Goal: Information Seeking & Learning: Learn about a topic

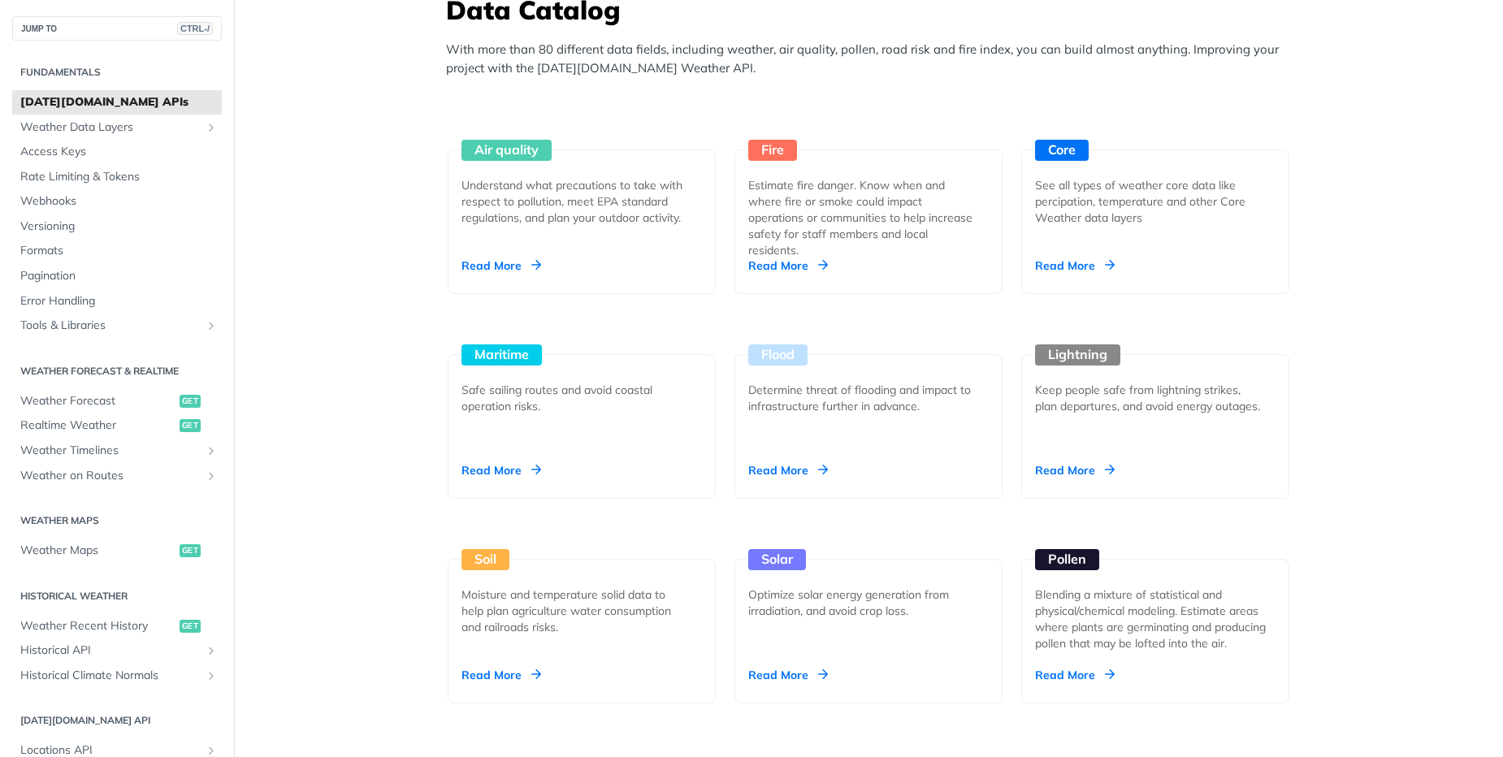
scroll to position [1559, 0]
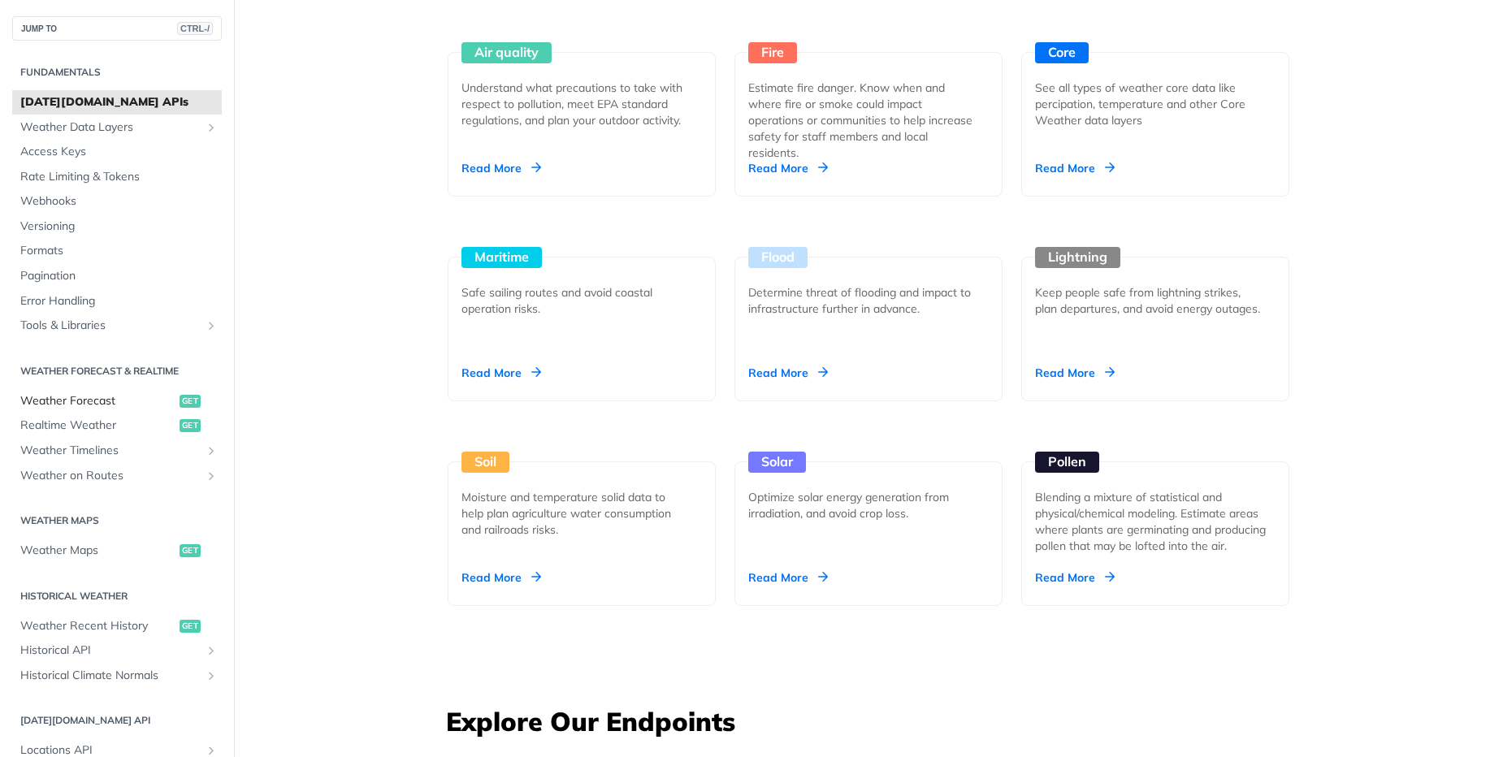
click at [151, 397] on span "Weather Forecast" at bounding box center [97, 401] width 155 height 16
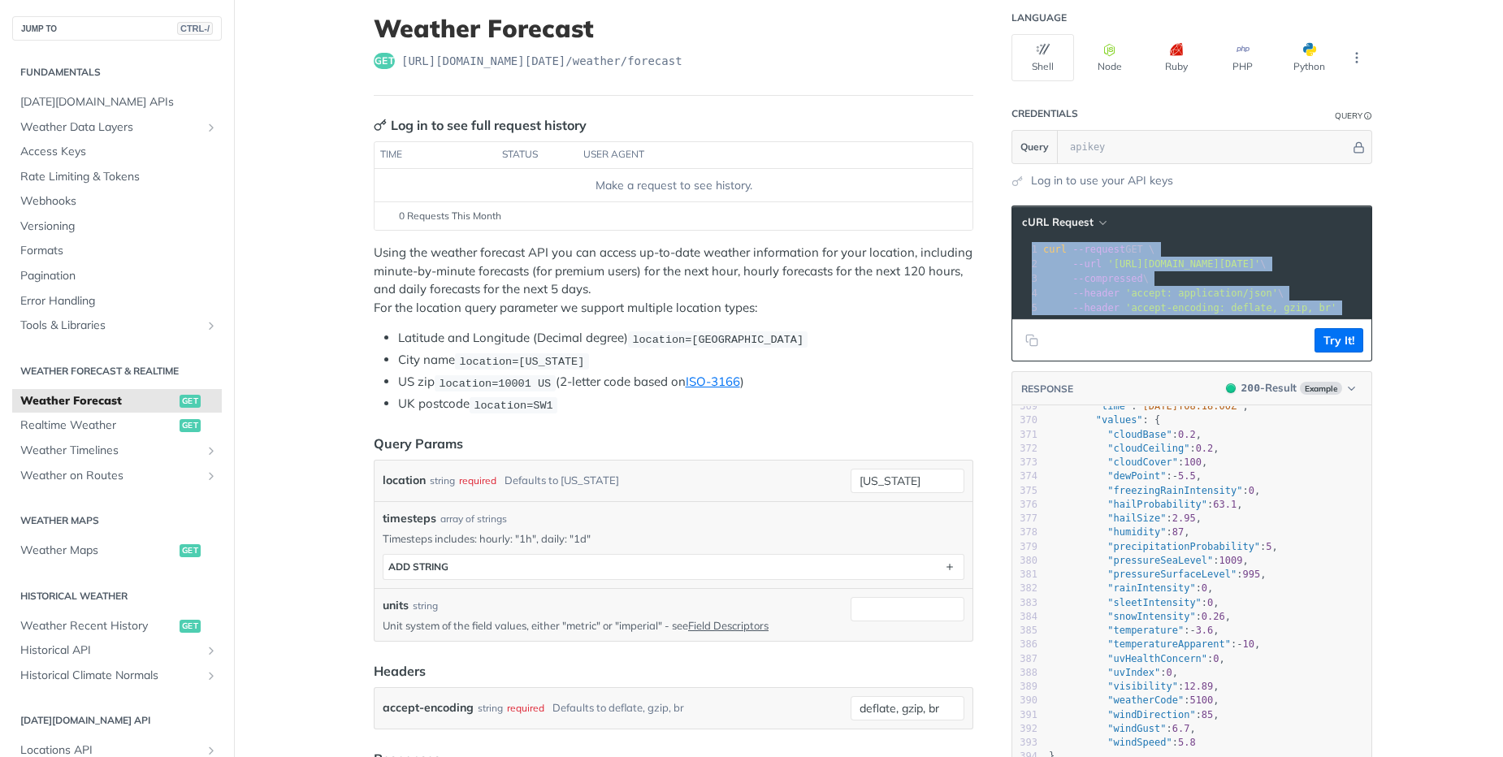
drag, startPoint x: 1122, startPoint y: 332, endPoint x: 1189, endPoint y: 320, distance: 68.5
click at [1150, 322] on div "cURL Request xxxxxxxxxx 1 curl --request GET \ 2 --url 'https://api.tomorrow.io…" at bounding box center [1191, 283] width 361 height 156
click at [112, 435] on link "Realtime Weather get" at bounding box center [117, 425] width 210 height 24
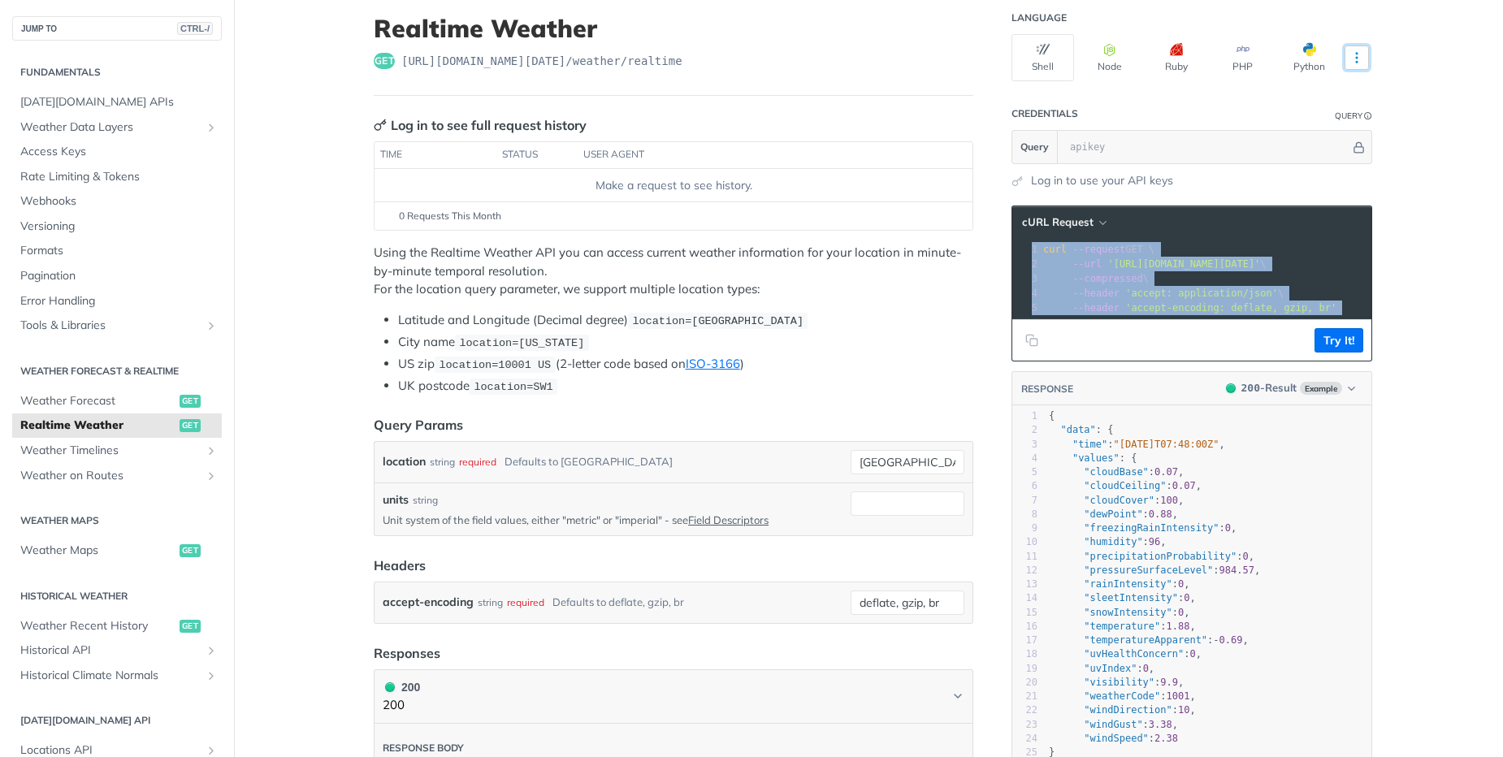
click at [1349, 59] on icon "More ellipsis" at bounding box center [1356, 57] width 15 height 15
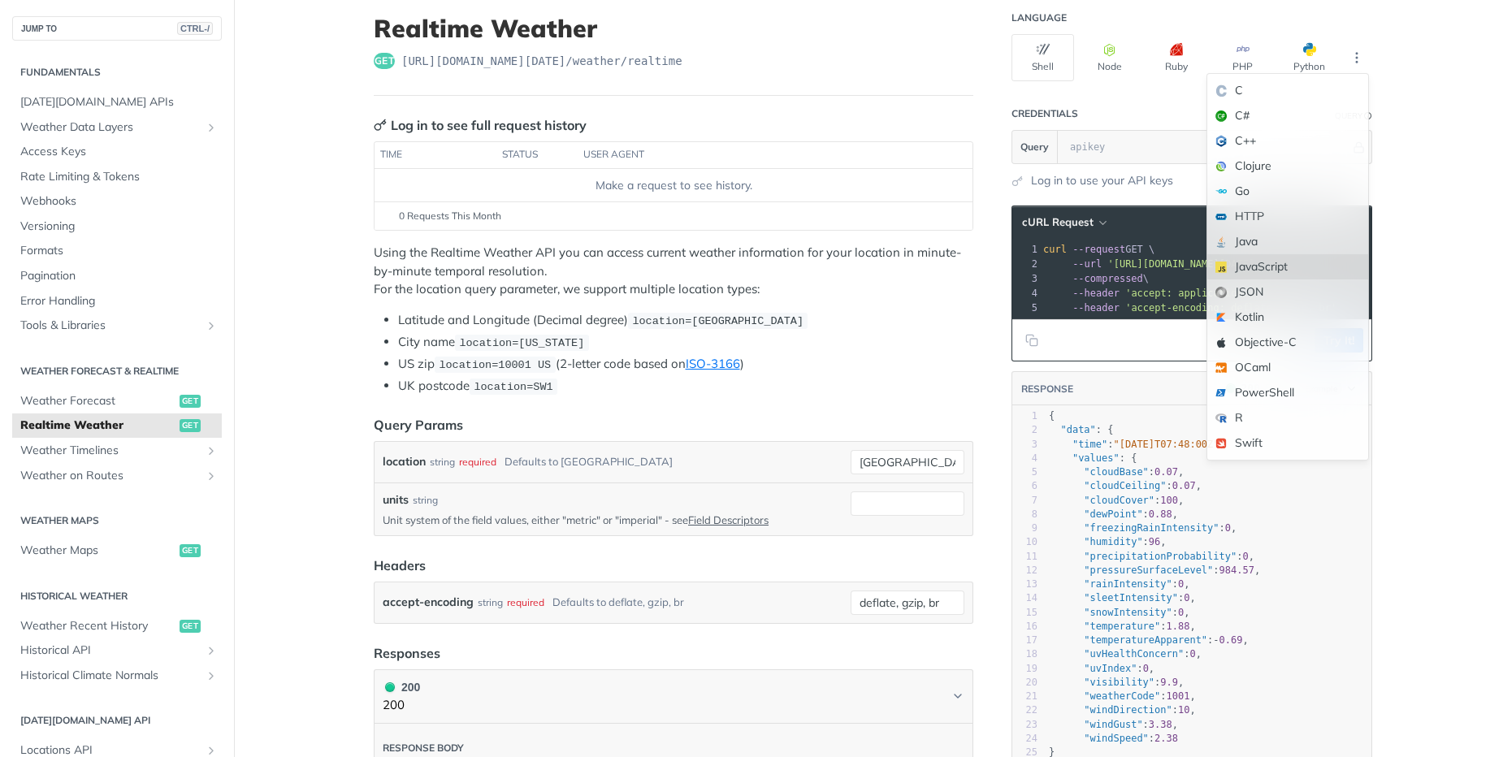
click at [1267, 262] on div "JavaScript" at bounding box center [1287, 266] width 161 height 25
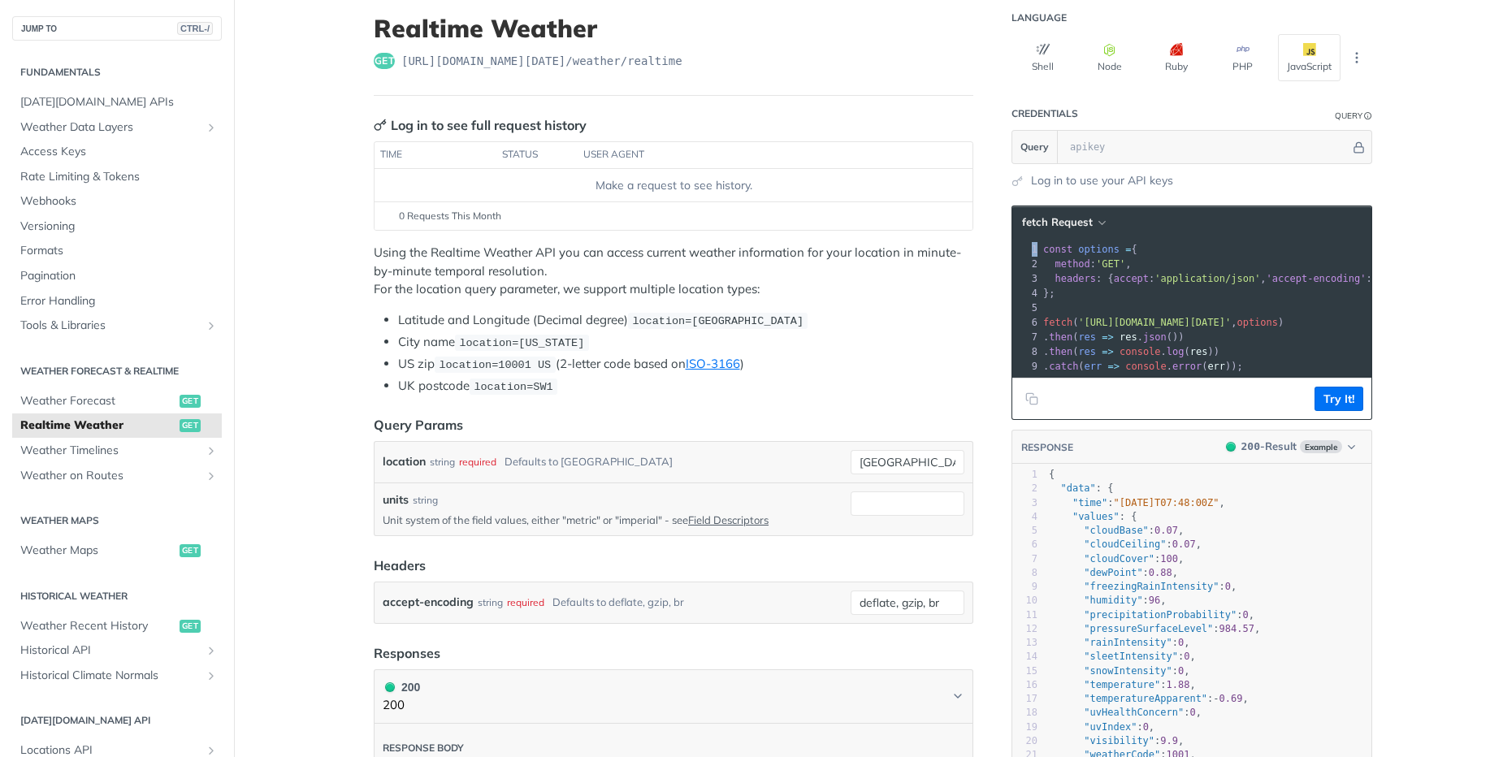
drag, startPoint x: 1149, startPoint y: 389, endPoint x: 1304, endPoint y: 372, distance: 156.1
click at [1304, 372] on pre "xxxxxxxxxx 1 const options = { 2 method : 'GET' , 3 headers : { accept : 'appli…" at bounding box center [1191, 308] width 359 height 139
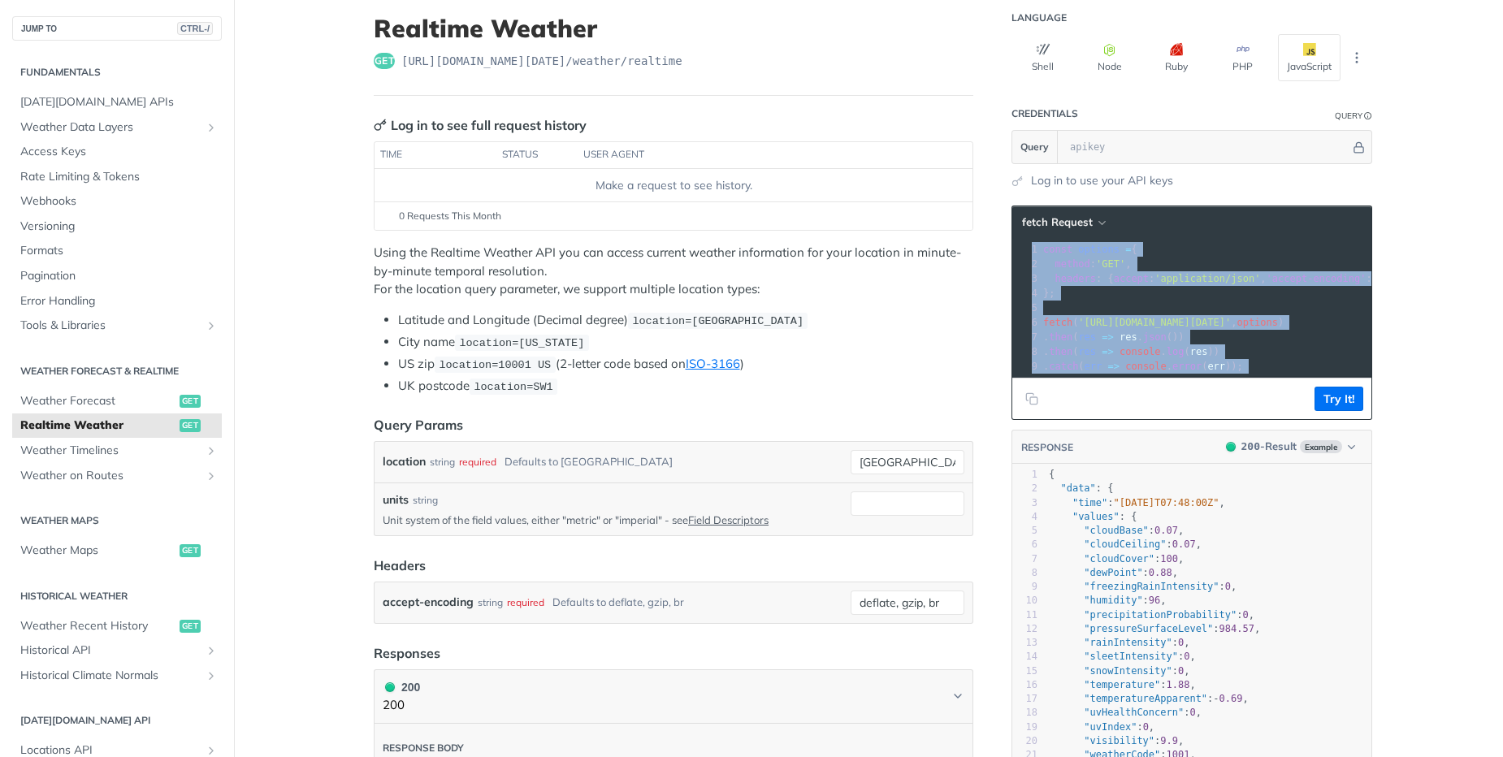
drag, startPoint x: 1219, startPoint y: 390, endPoint x: 1207, endPoint y: 386, distance: 12.8
click at [1313, 382] on div "fetch Request xxxxxxxxxx 1 const options = { 2 method : 'GET' , 3 headers : { a…" at bounding box center [1191, 312] width 361 height 214
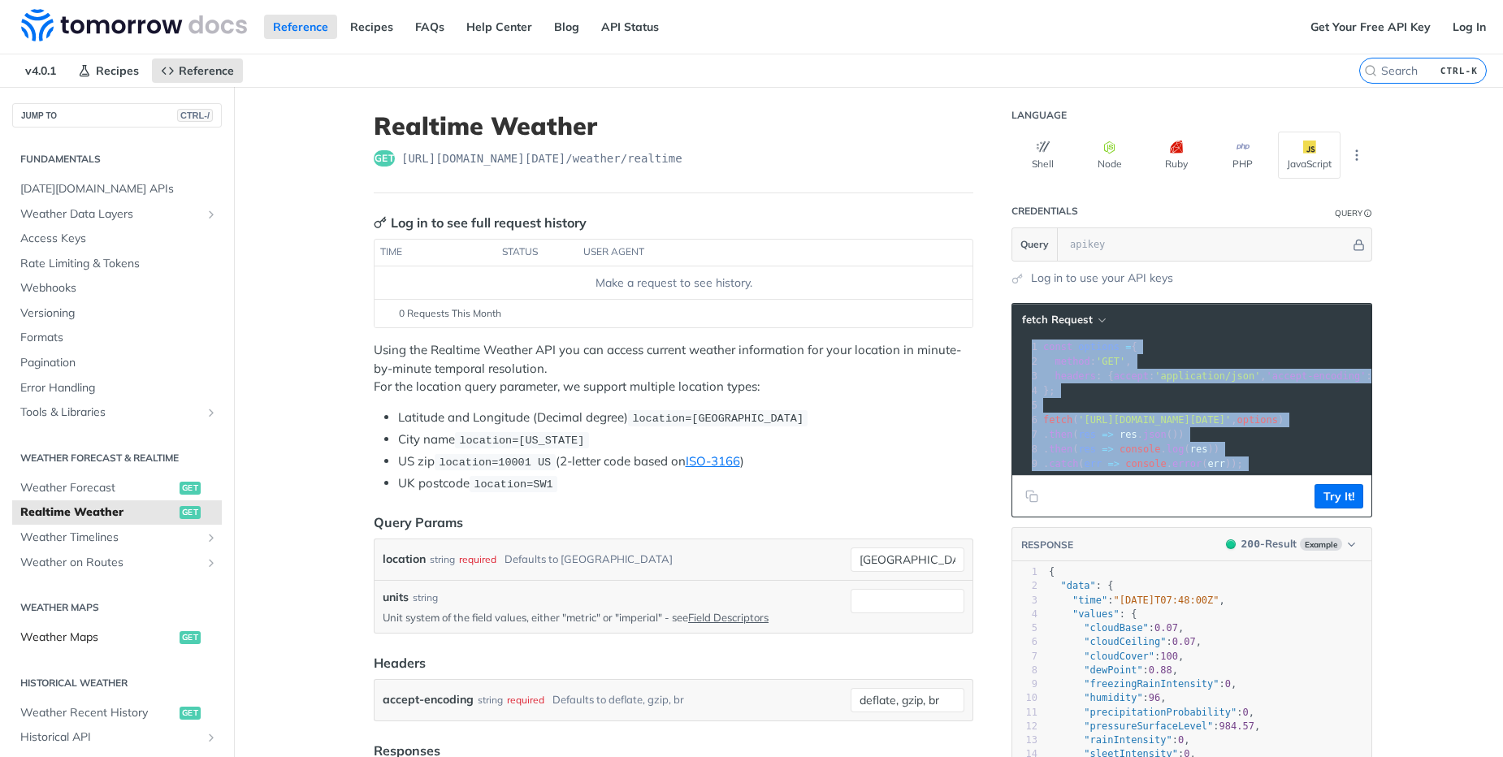
click at [88, 635] on span "Weather Maps" at bounding box center [97, 637] width 155 height 16
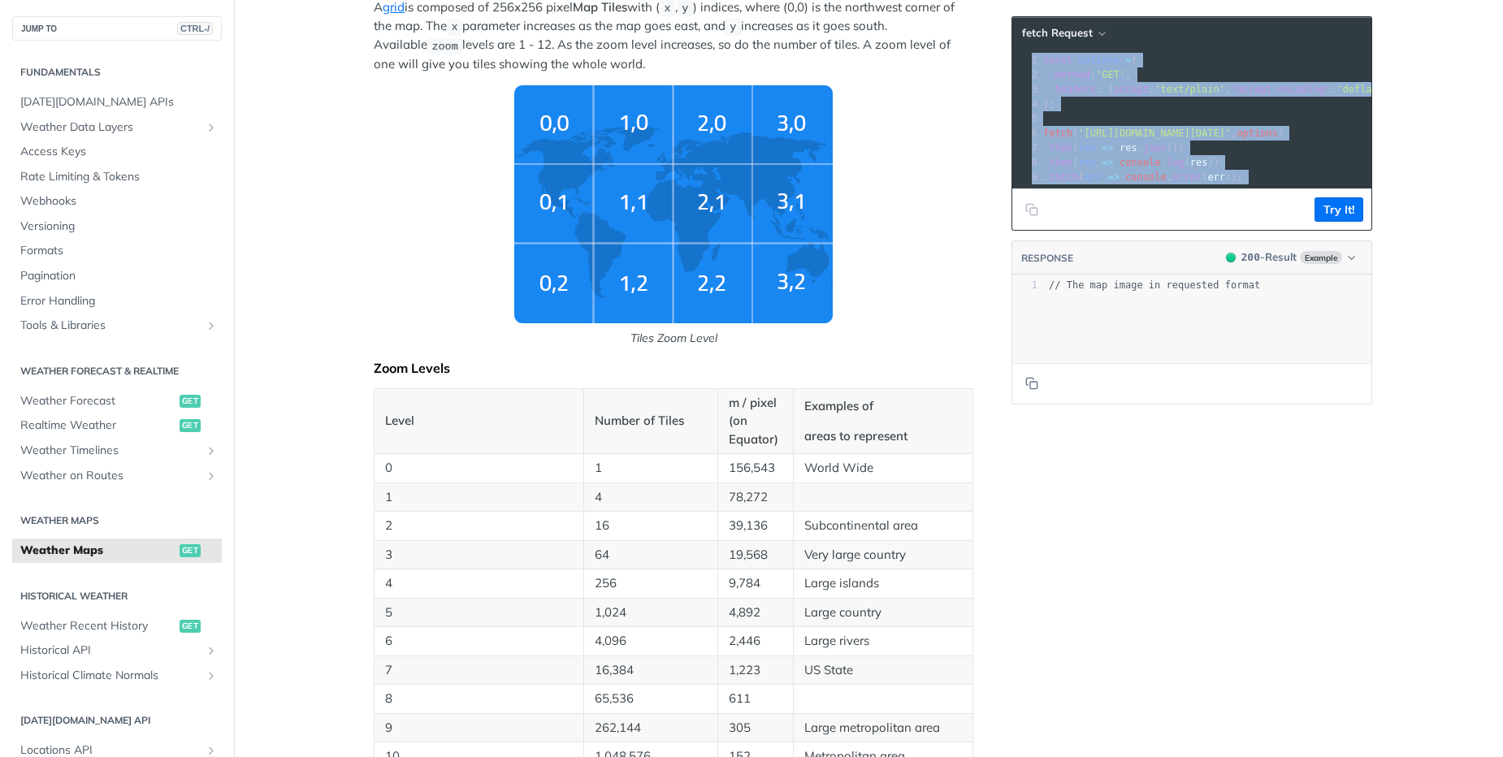
click at [630, 168] on img "Tiles Zoom Level" at bounding box center [673, 204] width 318 height 238
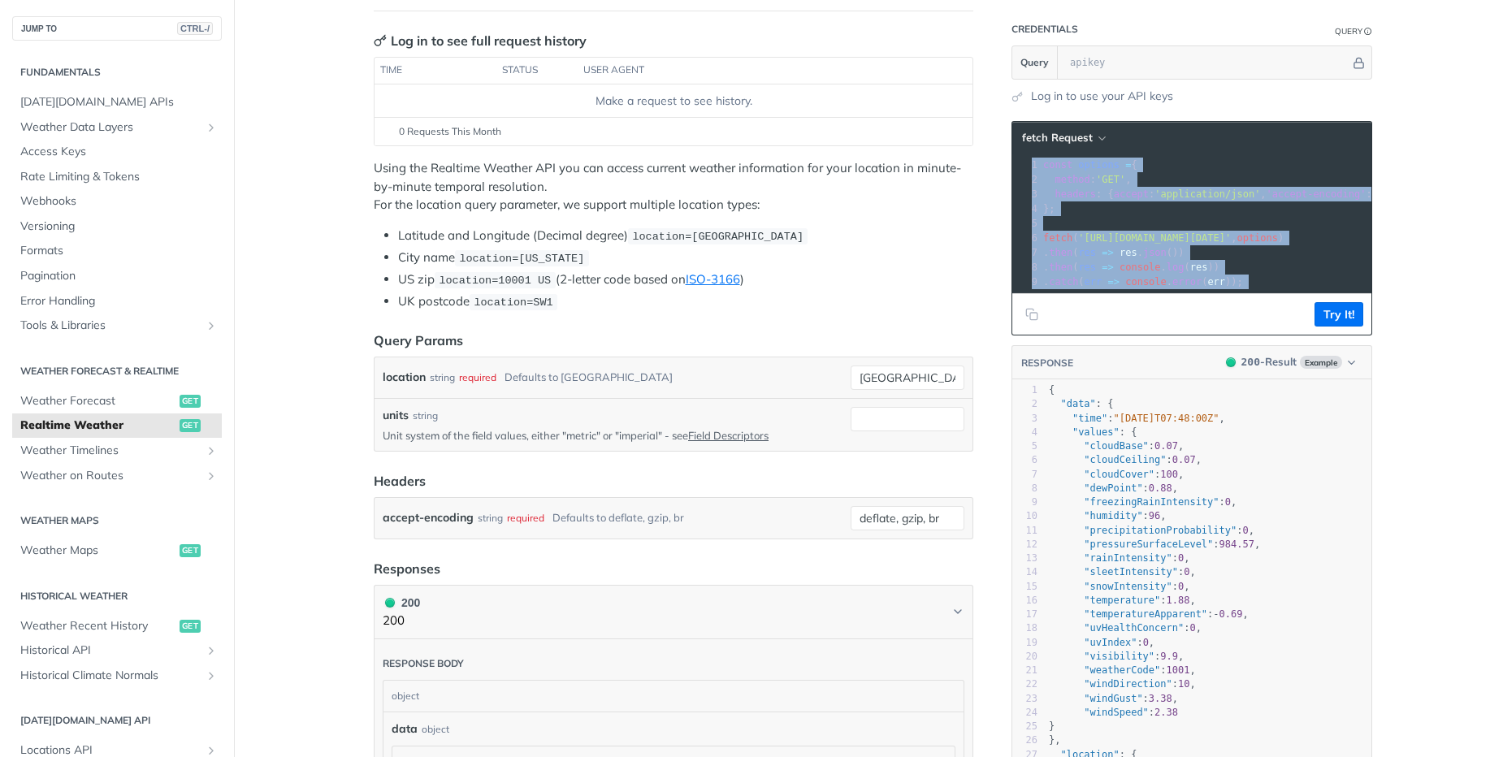
scroll to position [97, 0]
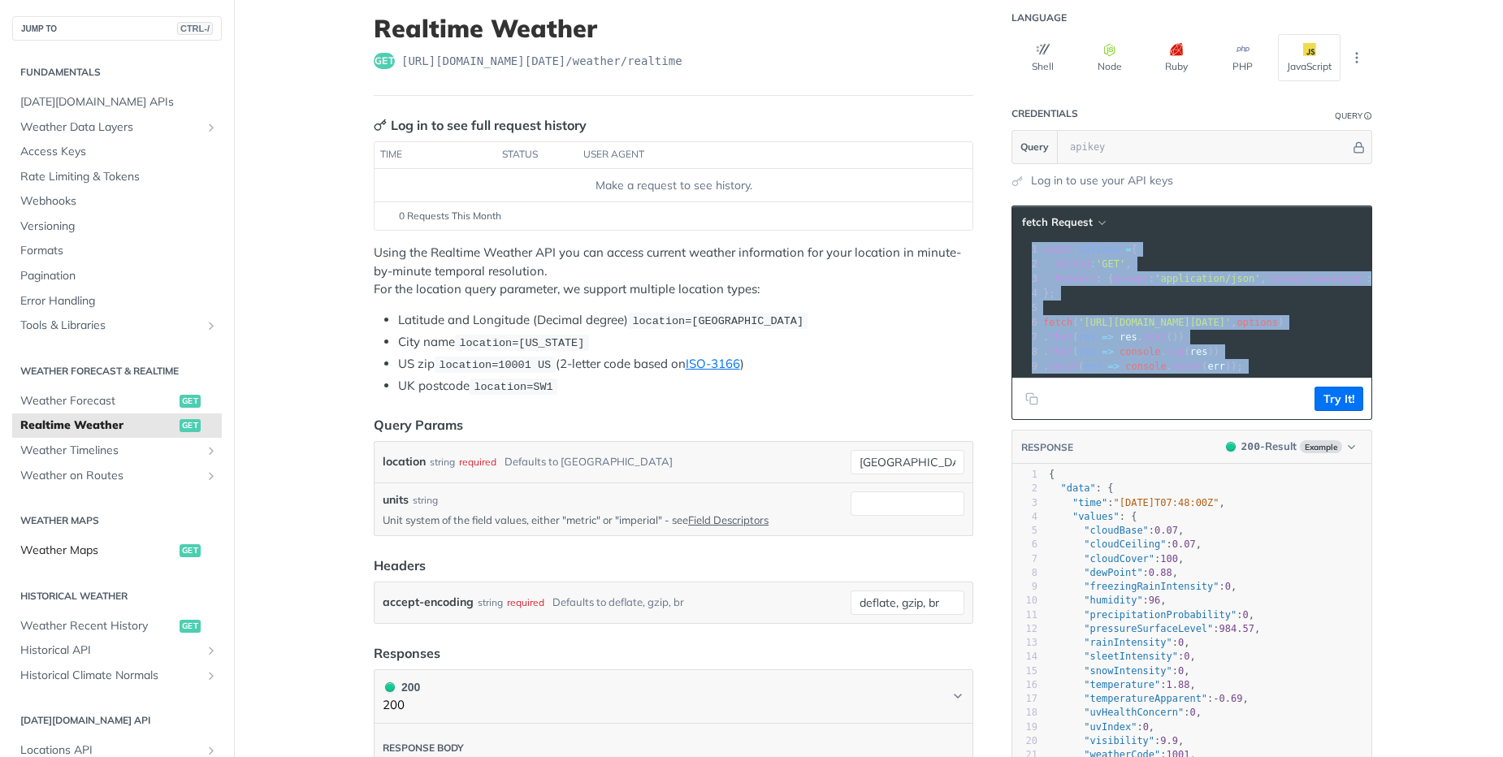
click at [107, 547] on span "Weather Maps" at bounding box center [97, 551] width 155 height 16
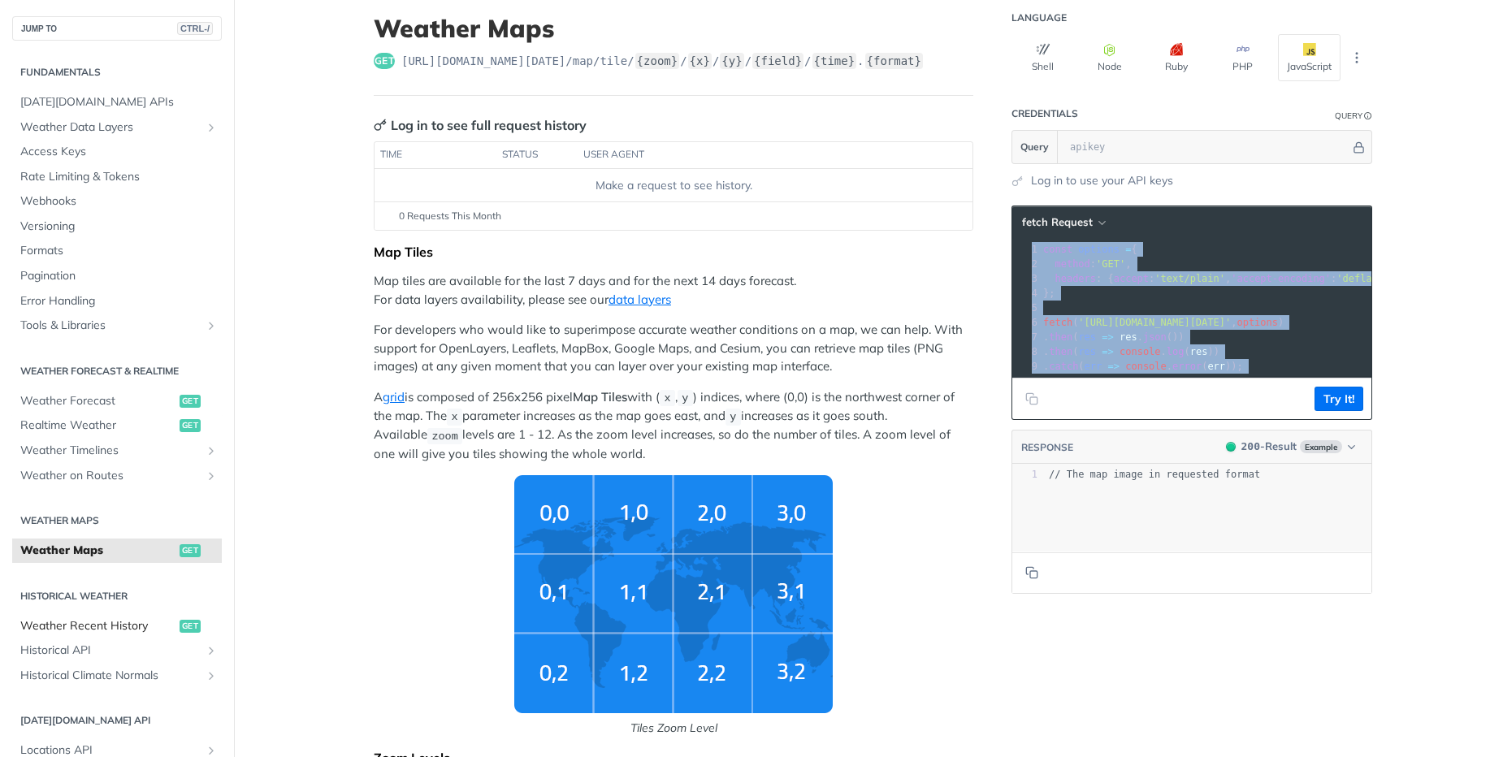
click at [150, 630] on span "Weather Recent History" at bounding box center [97, 626] width 155 height 16
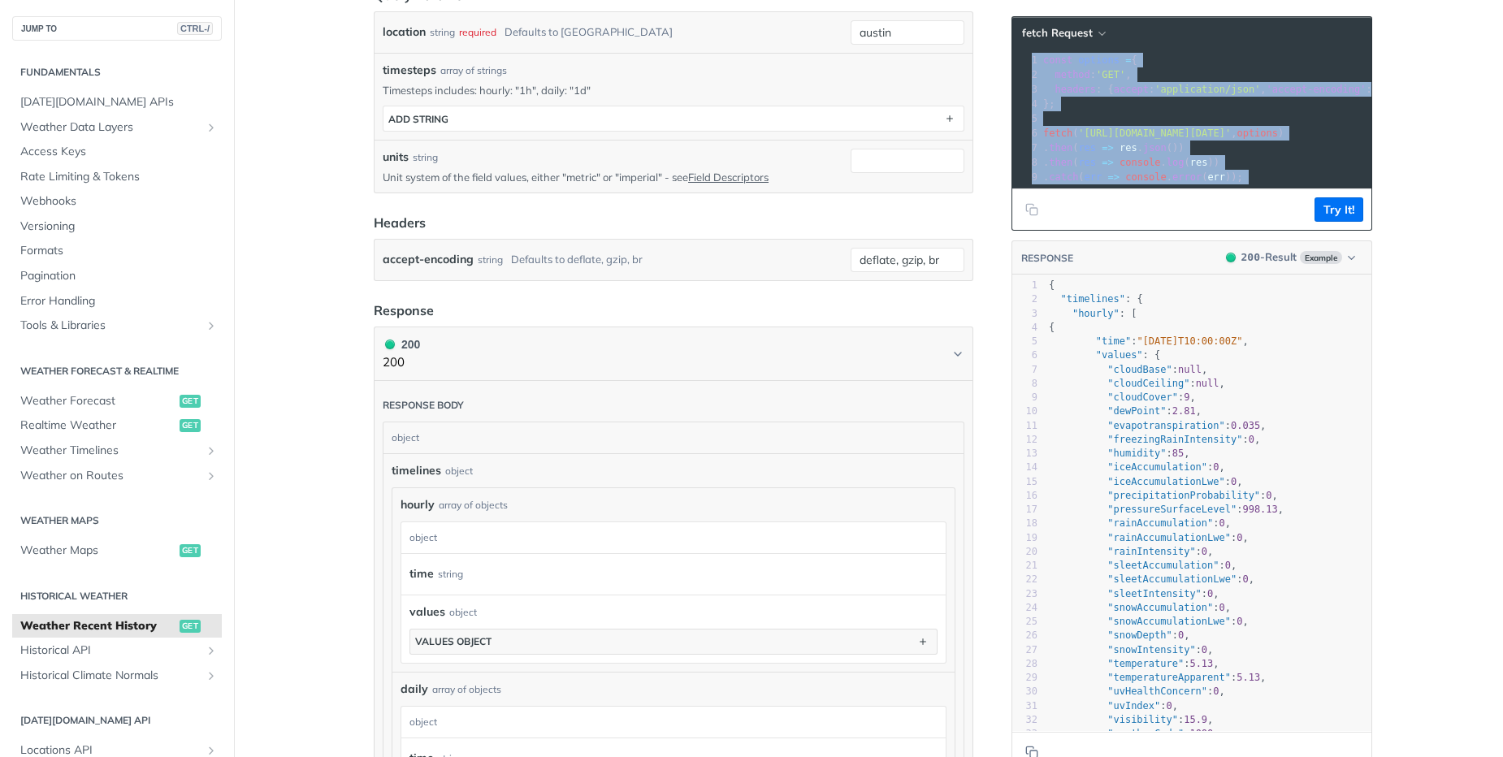
scroll to position [210, 0]
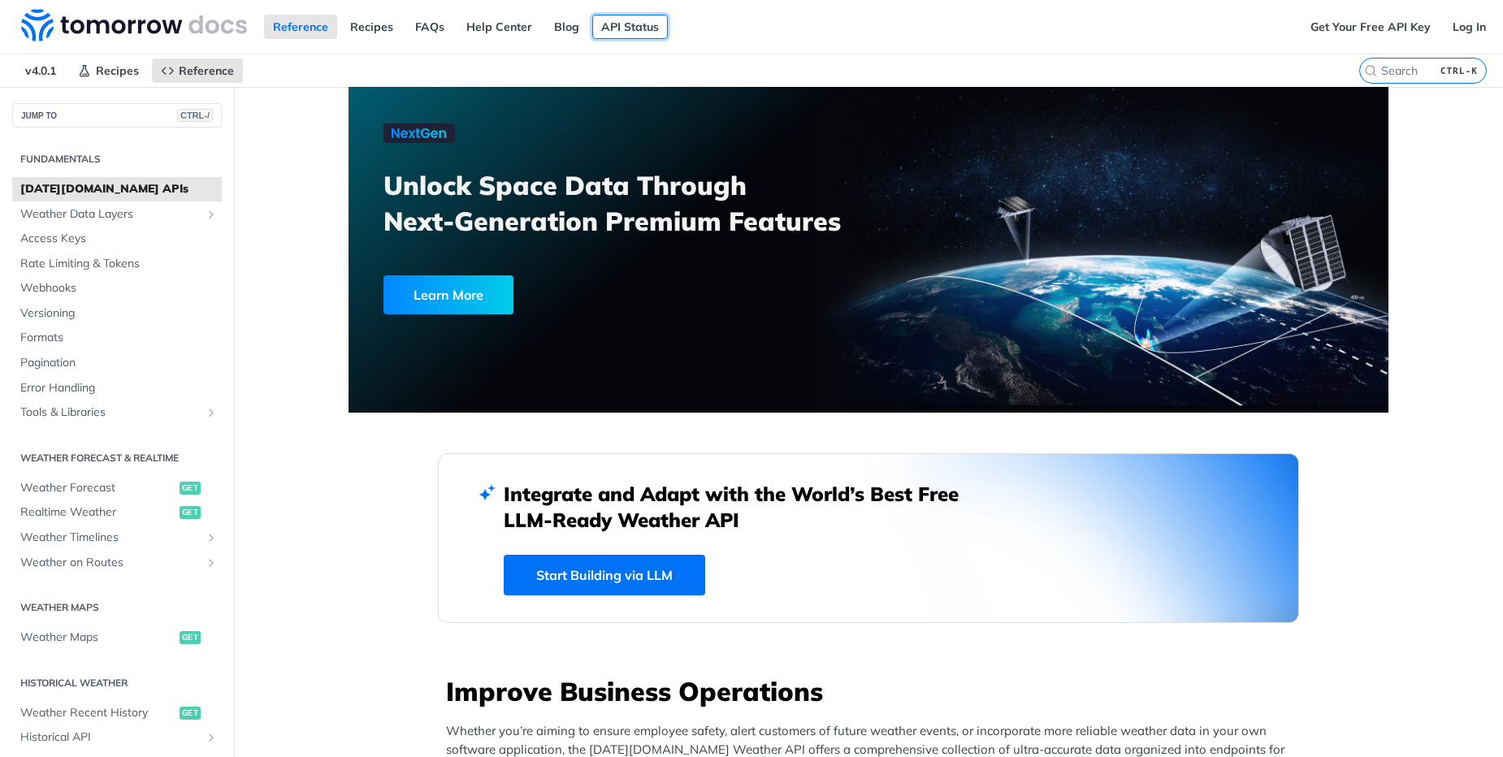
click at [626, 32] on link "API Status" at bounding box center [630, 27] width 76 height 24
click at [556, 34] on link "Blog" at bounding box center [566, 27] width 43 height 24
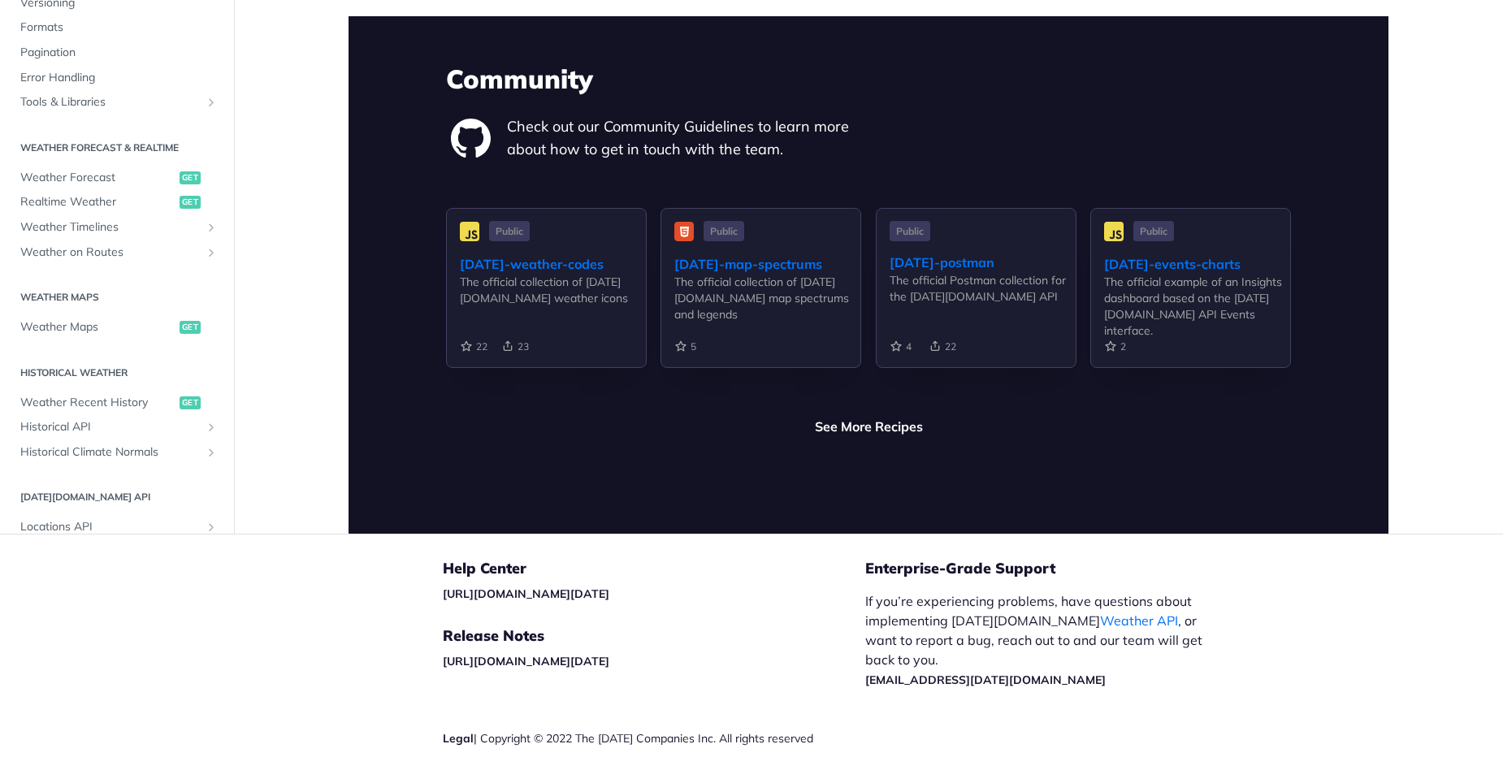
scroll to position [3801, 0]
